Goal: Task Accomplishment & Management: Manage account settings

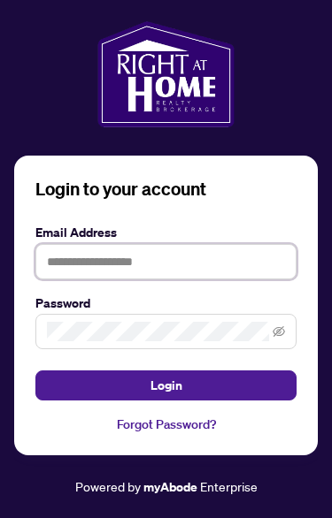
click at [229, 280] on input "text" at bounding box center [165, 261] width 261 height 35
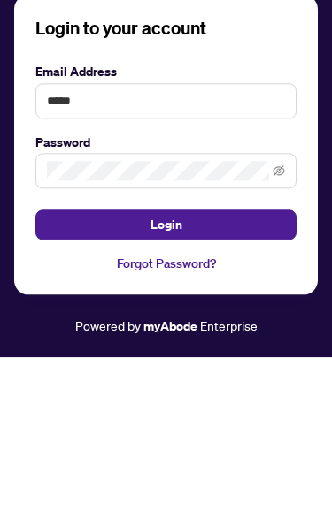
scroll to position [96, 0]
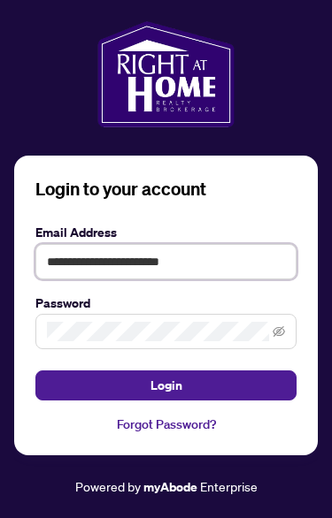
type input "**********"
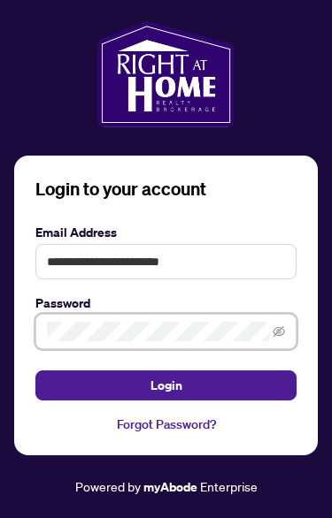
click at [280, 326] on icon "eye-invisible" at bounding box center [278, 332] width 12 height 12
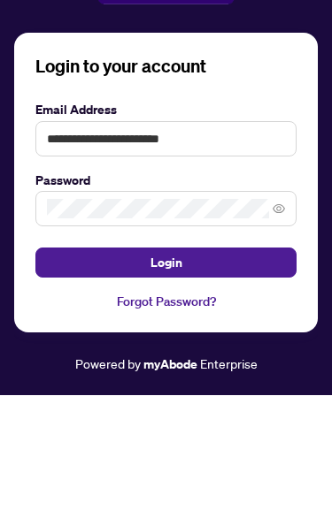
click at [245, 371] on button "Login" at bounding box center [165, 386] width 261 height 30
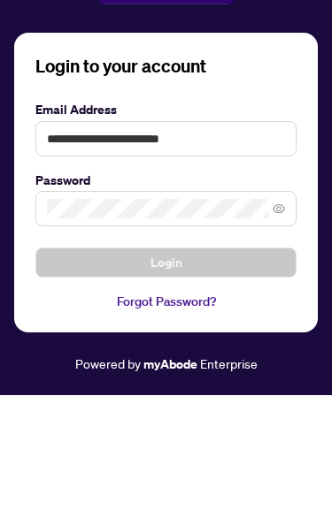
scroll to position [96, 0]
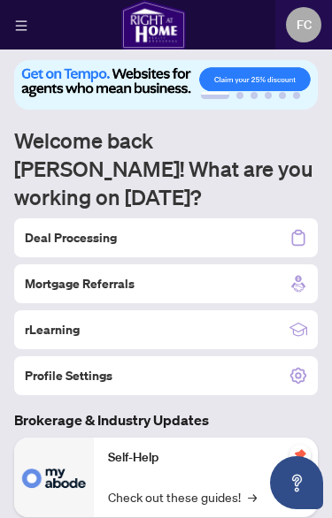
click at [220, 218] on div "Deal Processing" at bounding box center [165, 237] width 303 height 39
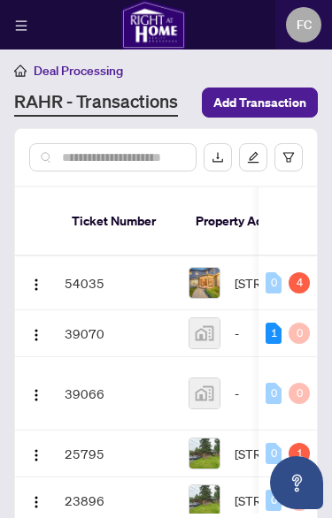
click at [189, 285] on img at bounding box center [204, 283] width 30 height 30
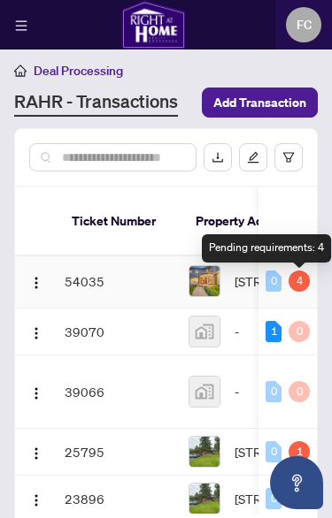
scroll to position [2, 0]
click at [95, 285] on td "54035" at bounding box center [119, 282] width 124 height 54
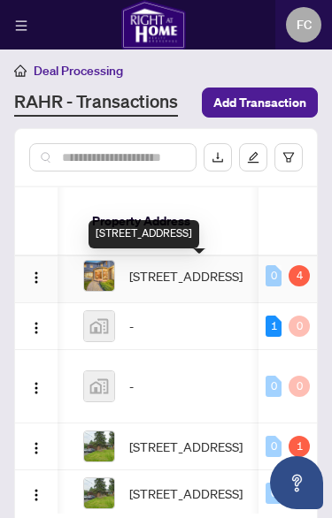
scroll to position [0, 105]
click at [195, 278] on span "[STREET_ADDRESS]" at bounding box center [185, 275] width 113 height 19
click at [219, 286] on span "[STREET_ADDRESS]" at bounding box center [185, 275] width 113 height 19
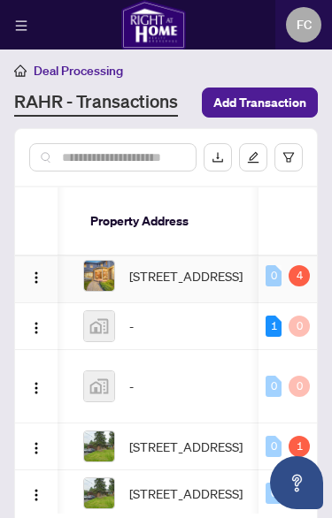
click at [310, 291] on td "0 4" at bounding box center [287, 276] width 58 height 54
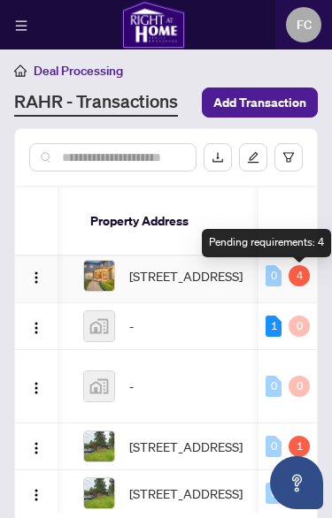
click at [294, 287] on div "4" at bounding box center [298, 275] width 21 height 21
click at [303, 293] on td "0 4" at bounding box center [287, 276] width 58 height 54
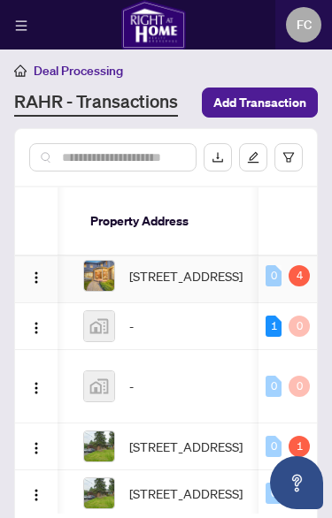
click at [300, 289] on td "0 4" at bounding box center [287, 276] width 58 height 54
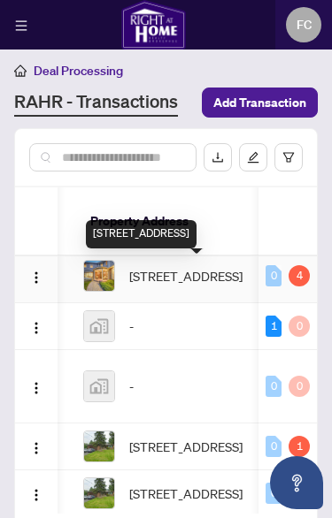
click at [223, 286] on span "[STREET_ADDRESS]" at bounding box center [185, 275] width 113 height 19
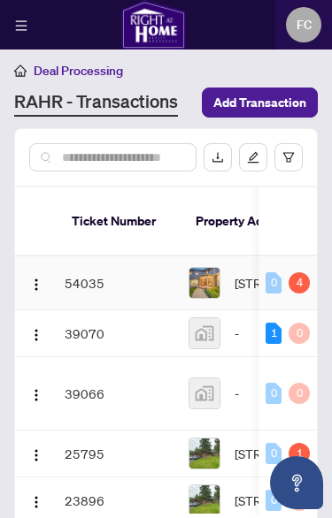
scroll to position [0, 0]
click at [41, 287] on img "button" at bounding box center [36, 285] width 14 height 14
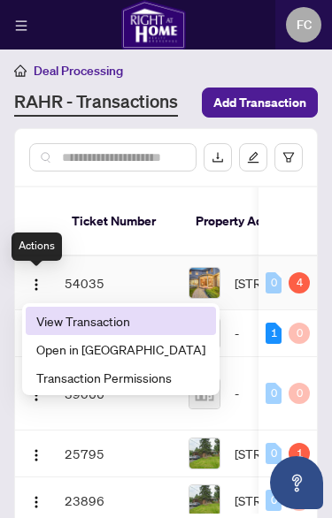
click at [142, 323] on span "View Transaction" at bounding box center [120, 320] width 169 height 19
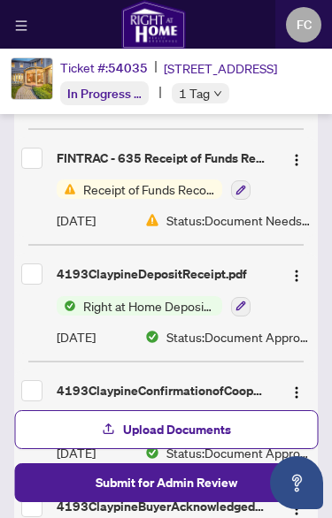
scroll to position [405, 0]
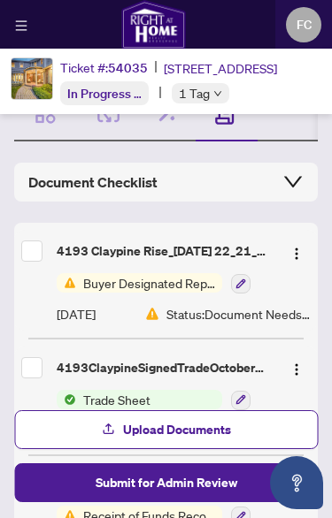
click at [179, 276] on span "Buyer Designated Representation Agreement" at bounding box center [149, 282] width 146 height 19
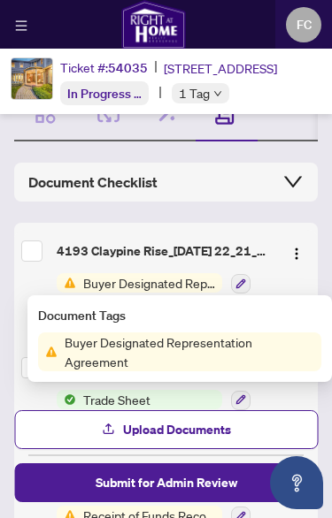
click at [218, 354] on span "Buyer Designated Representation Agreement" at bounding box center [189, 352] width 264 height 39
click at [144, 357] on span "Buyer Designated Representation Agreement" at bounding box center [189, 352] width 264 height 39
click at [287, 258] on button "button" at bounding box center [296, 251] width 28 height 28
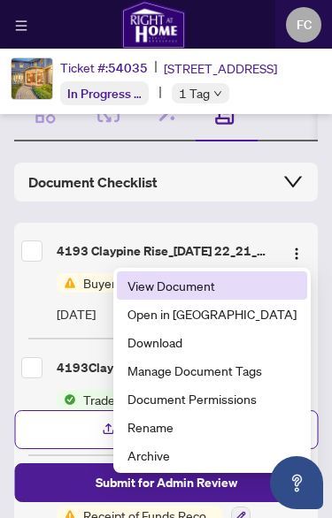
click at [249, 297] on li "View Document" at bounding box center [212, 286] width 190 height 28
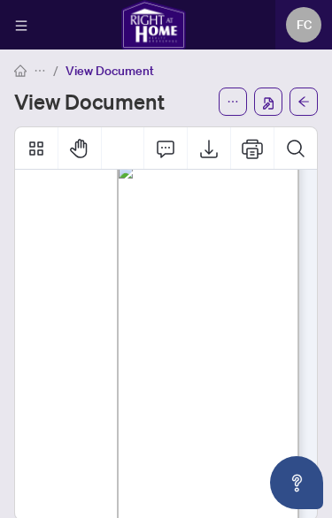
scroll to position [4123, 594]
